Goal: Find specific page/section: Find specific page/section

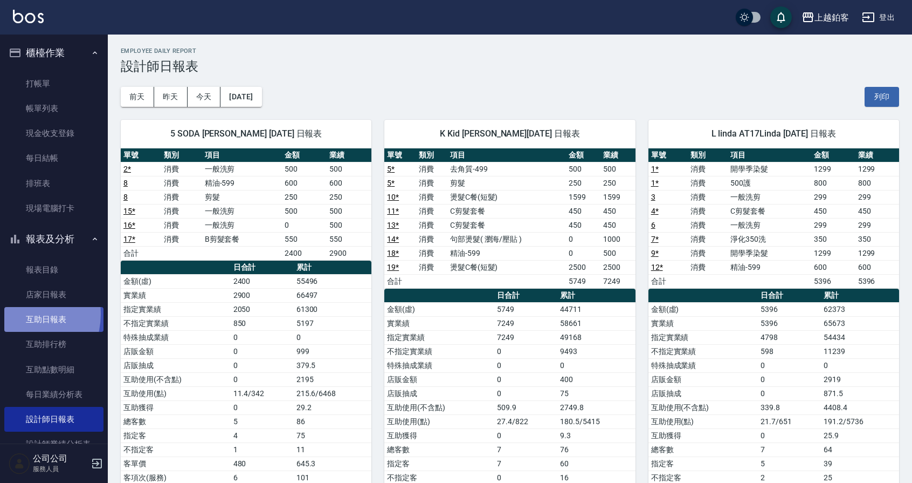
click at [19, 314] on link "互助日報表" at bounding box center [53, 319] width 99 height 25
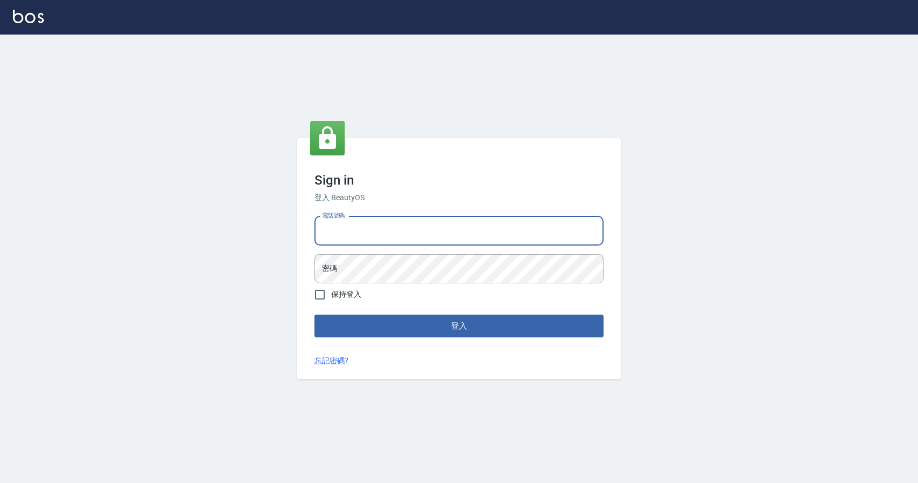
click at [371, 229] on input "電話號碼" at bounding box center [458, 230] width 289 height 29
type input "0424526080"
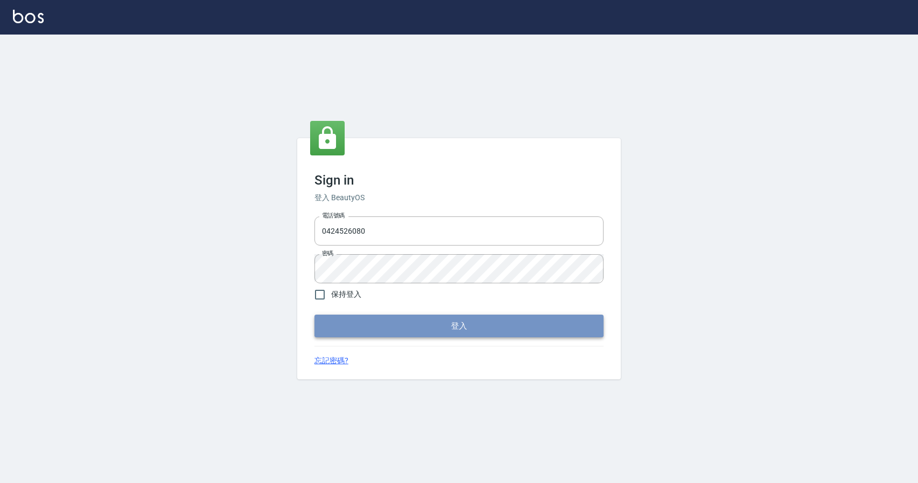
click at [556, 326] on button "登入" at bounding box center [458, 325] width 289 height 23
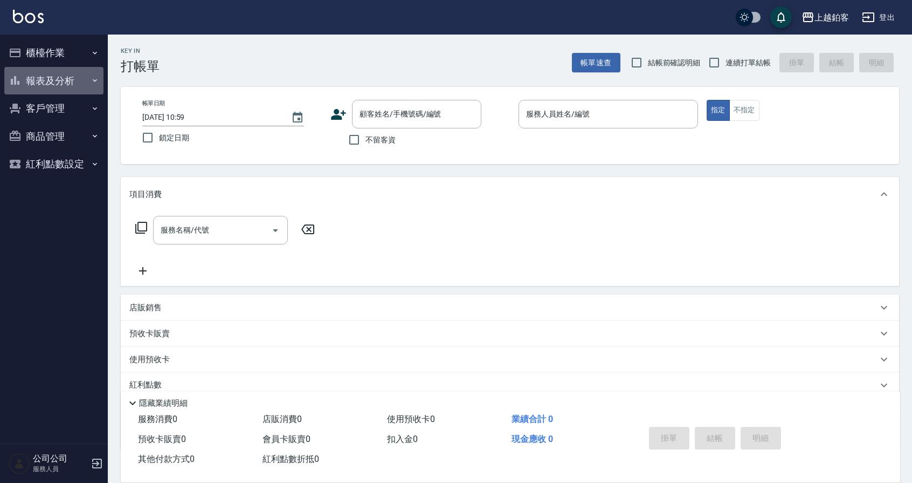
click at [44, 85] on button "報表及分析" at bounding box center [53, 81] width 99 height 28
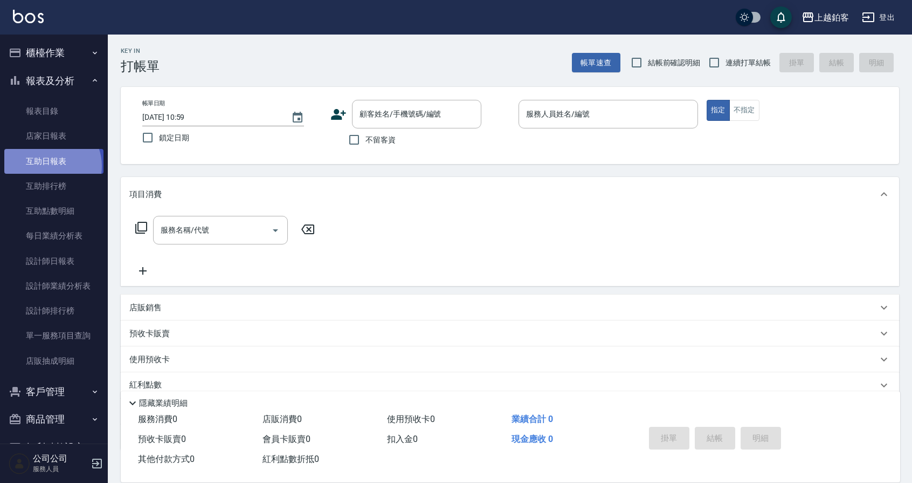
click at [49, 166] on link "互助日報表" at bounding box center [53, 161] width 99 height 25
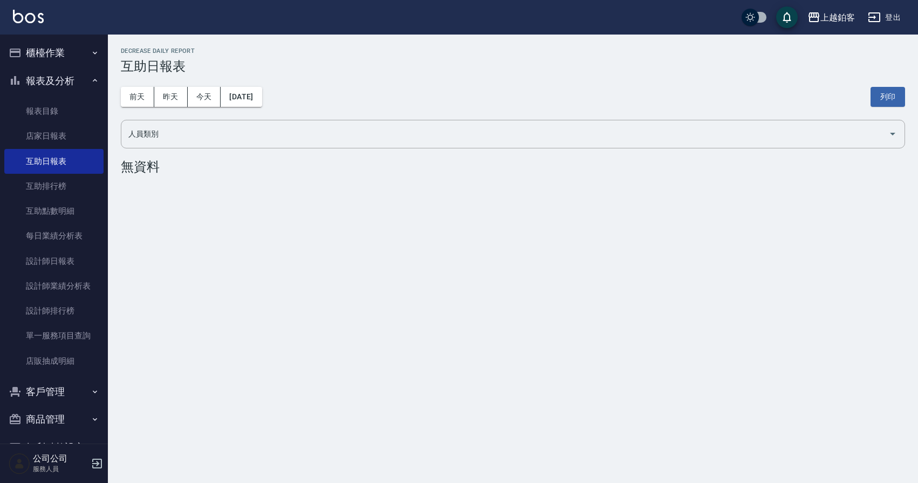
click at [169, 107] on div "前天 昨天 今天 2025/10/13 列印" at bounding box center [513, 97] width 784 height 46
click at [173, 96] on button "昨天" at bounding box center [170, 97] width 33 height 20
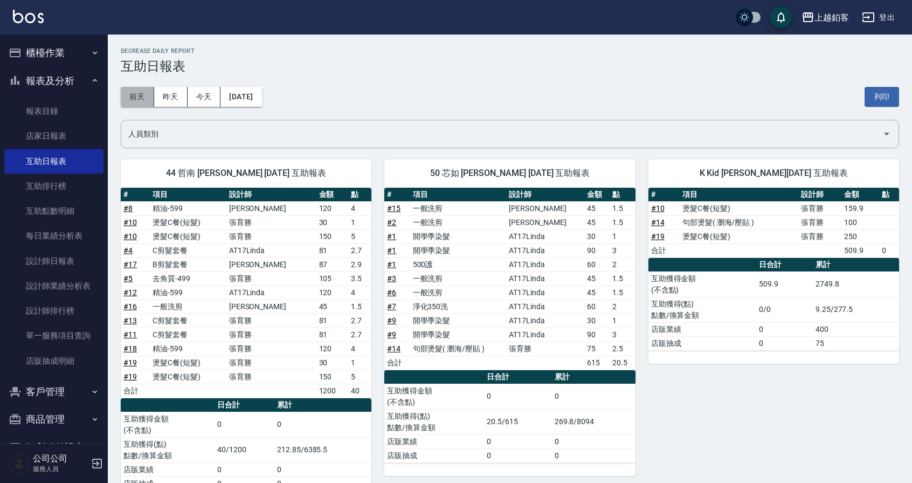
click at [137, 93] on button "前天" at bounding box center [137, 97] width 33 height 20
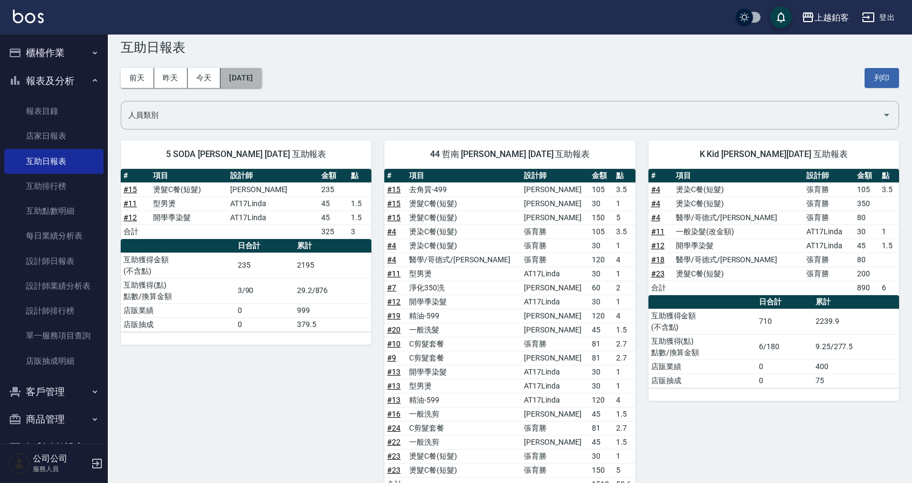
click at [240, 84] on button "2025/10/11" at bounding box center [241, 78] width 41 height 20
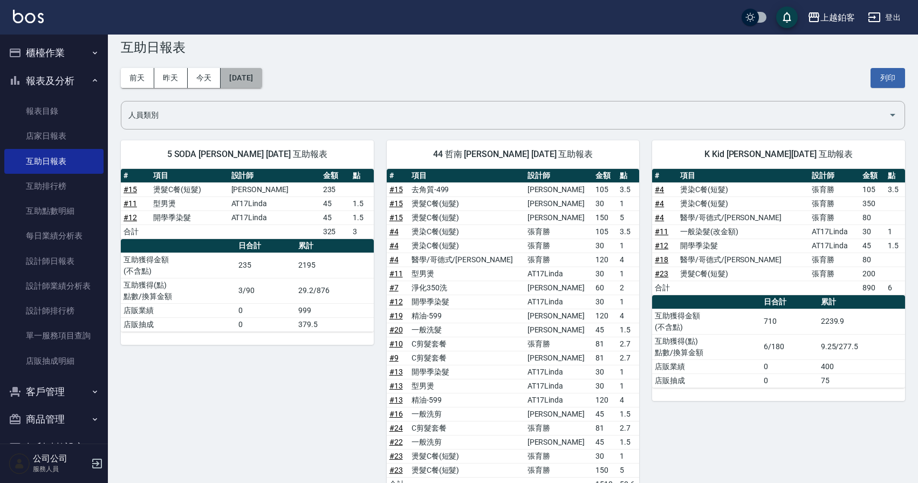
scroll to position [20, 0]
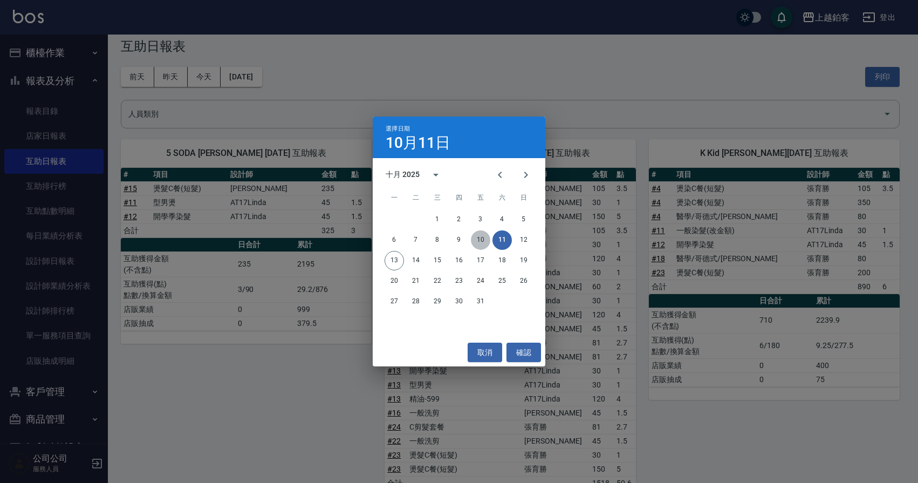
click at [482, 241] on button "10" at bounding box center [480, 239] width 19 height 19
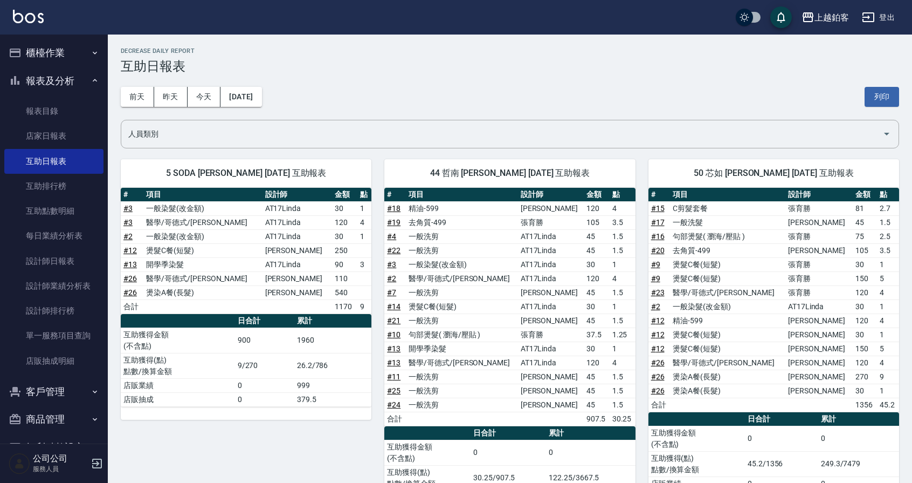
scroll to position [2, 0]
click at [32, 58] on button "櫃檯作業" at bounding box center [53, 51] width 99 height 28
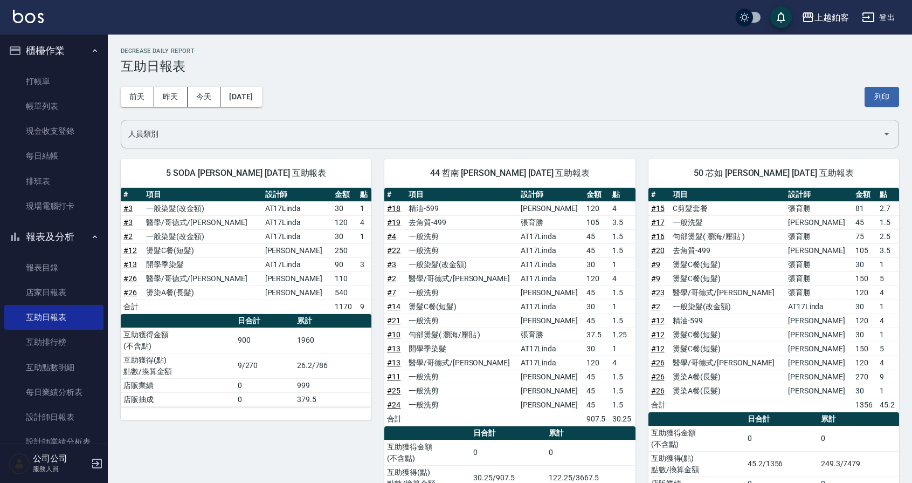
scroll to position [3, 0]
click at [39, 80] on link "打帳單" at bounding box center [53, 80] width 99 height 25
